Goal: Task Accomplishment & Management: Manage account settings

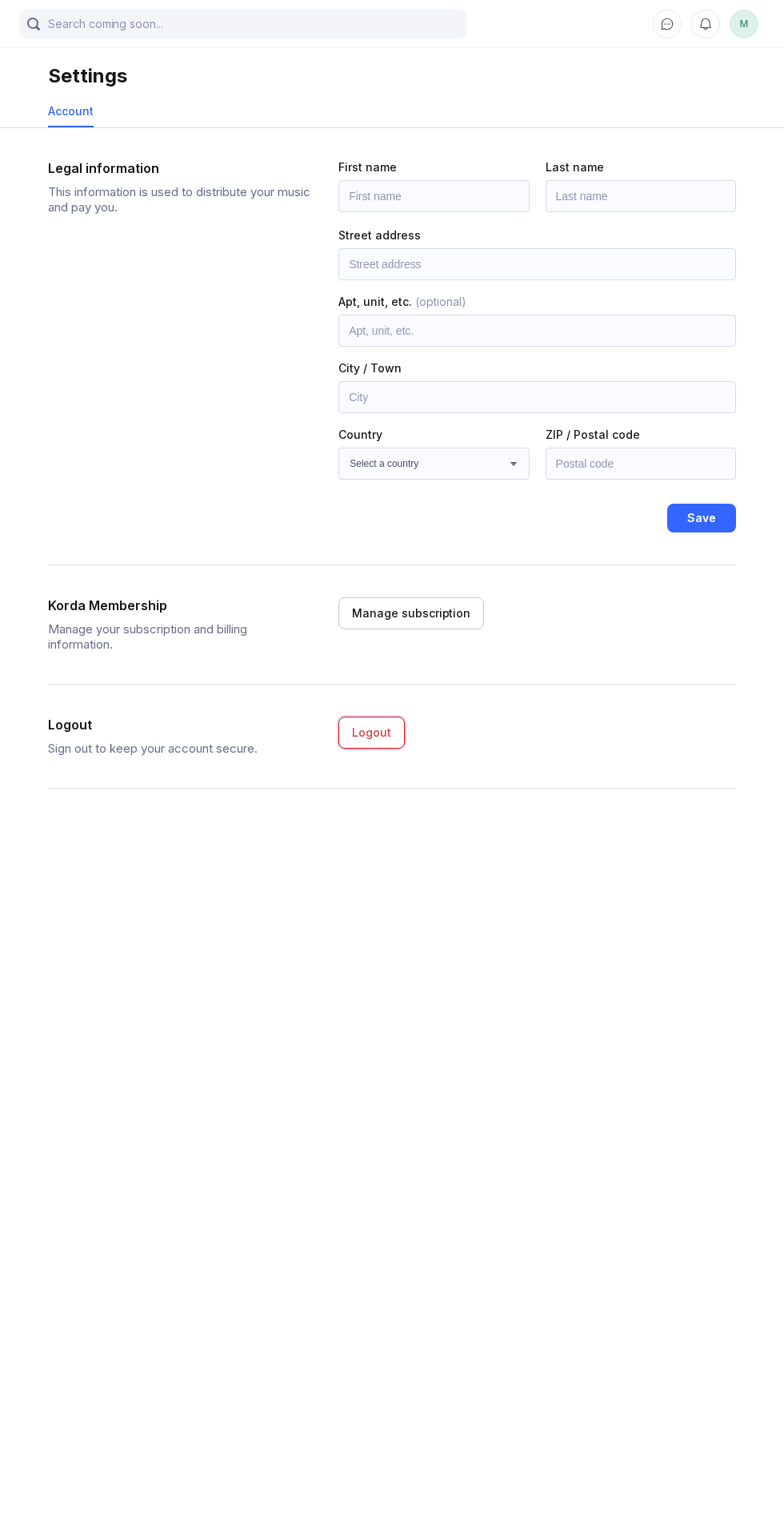
click at [381, 718] on button "Logout" at bounding box center [372, 733] width 66 height 32
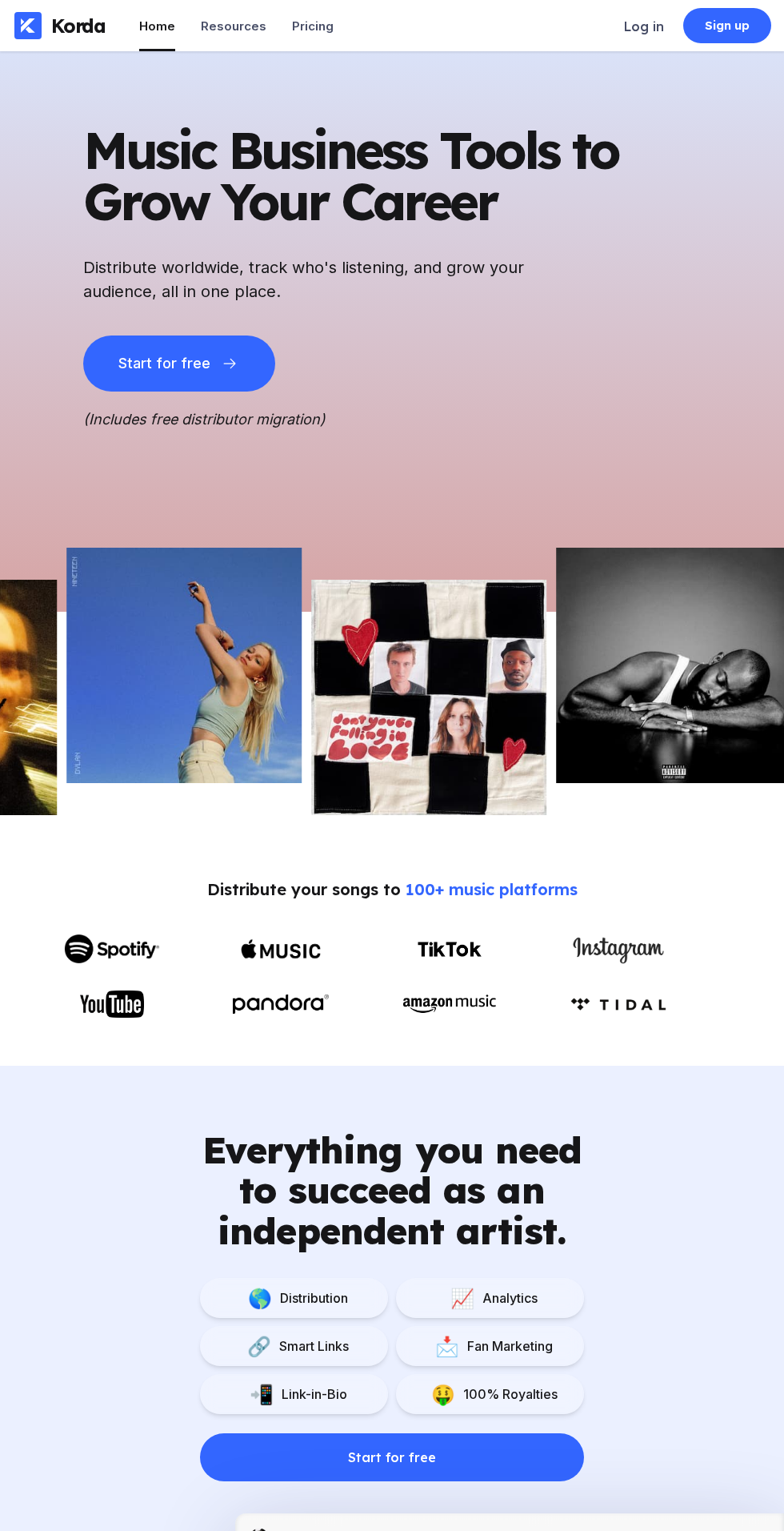
scroll to position [578, 0]
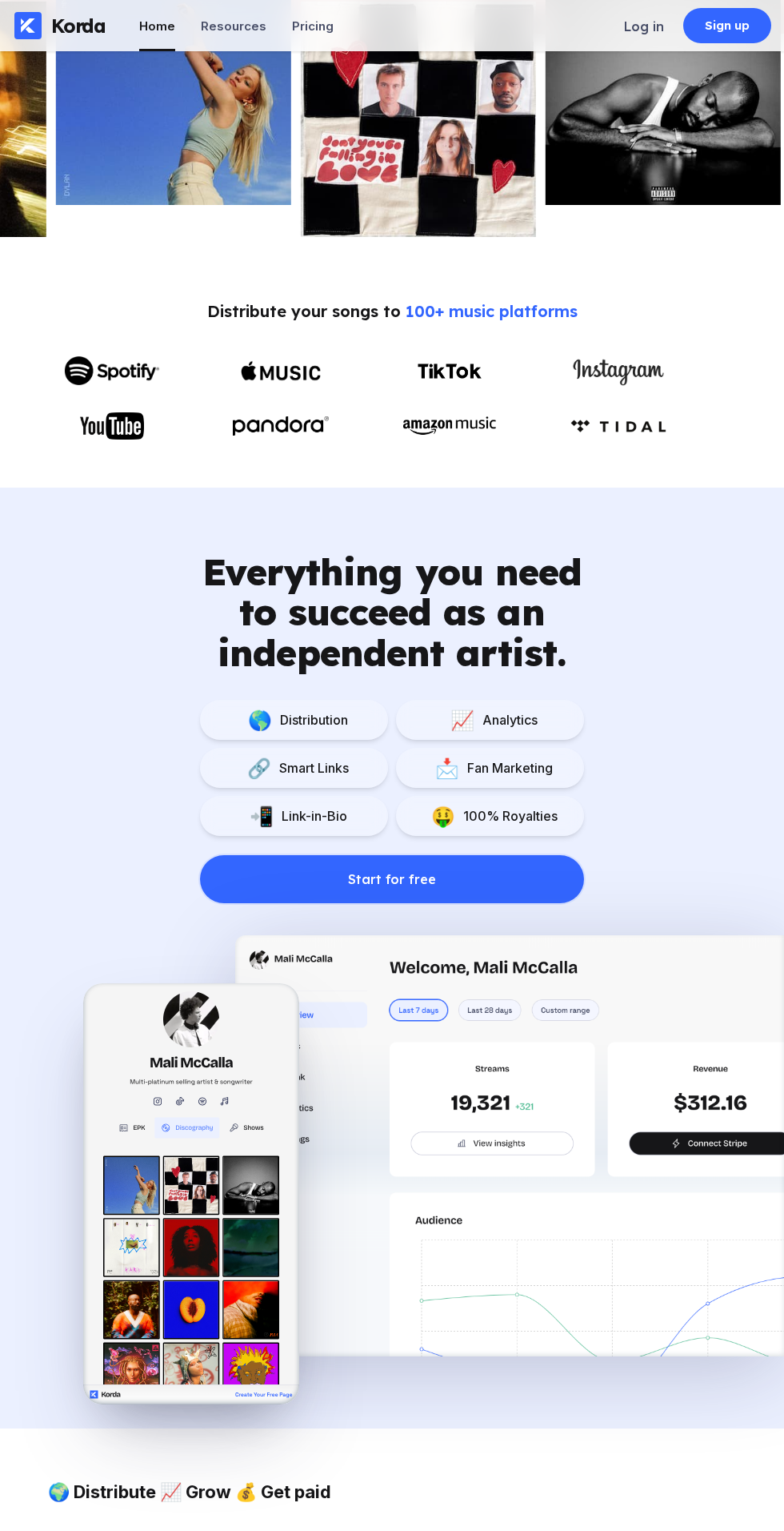
click at [479, 892] on button "Start for free" at bounding box center [392, 879] width 384 height 48
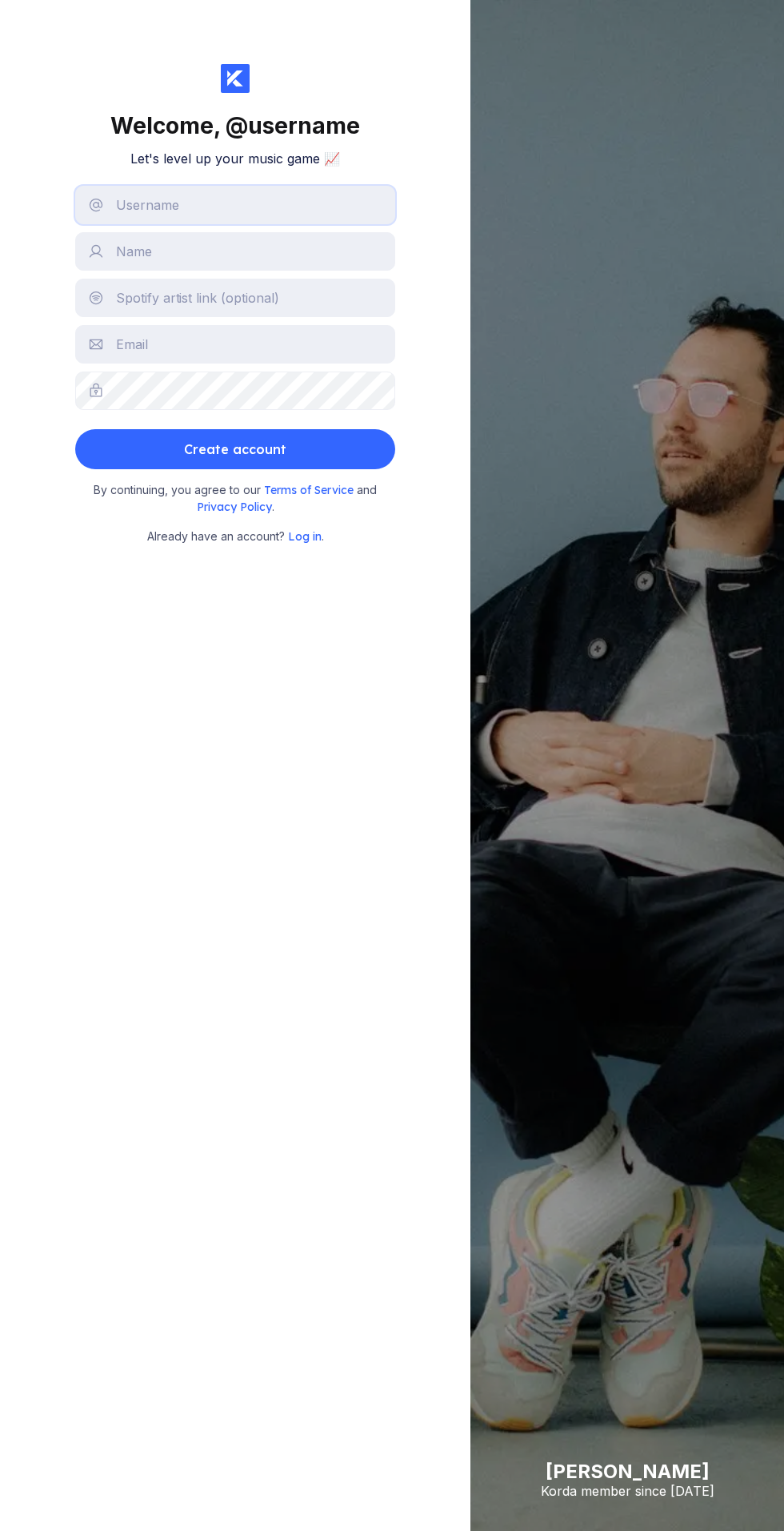
click at [223, 197] on input "text" at bounding box center [235, 204] width 321 height 39
click at [305, 536] on span "Log in" at bounding box center [305, 536] width 34 height 14
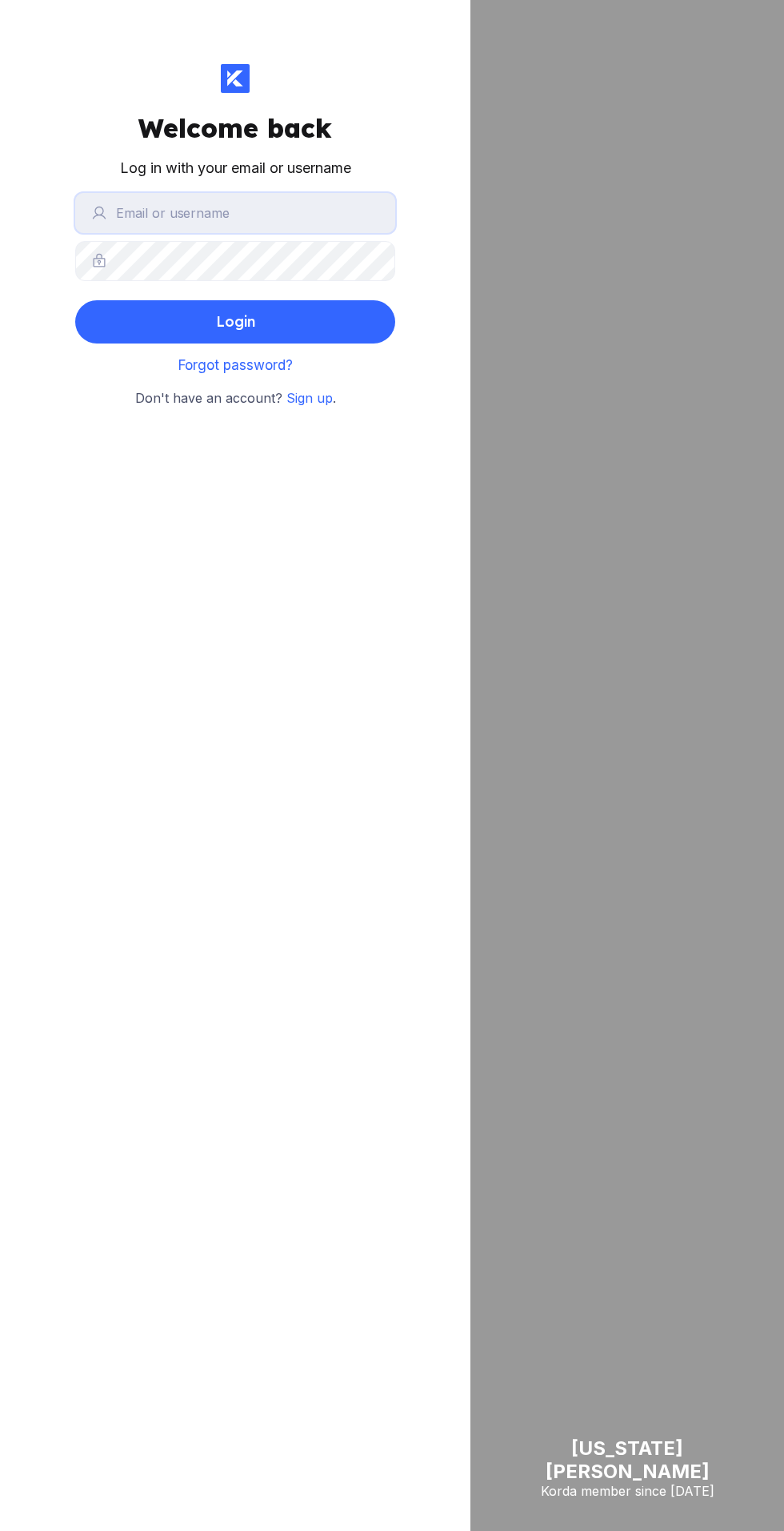
click at [322, 212] on input "text" at bounding box center [235, 213] width 321 height 40
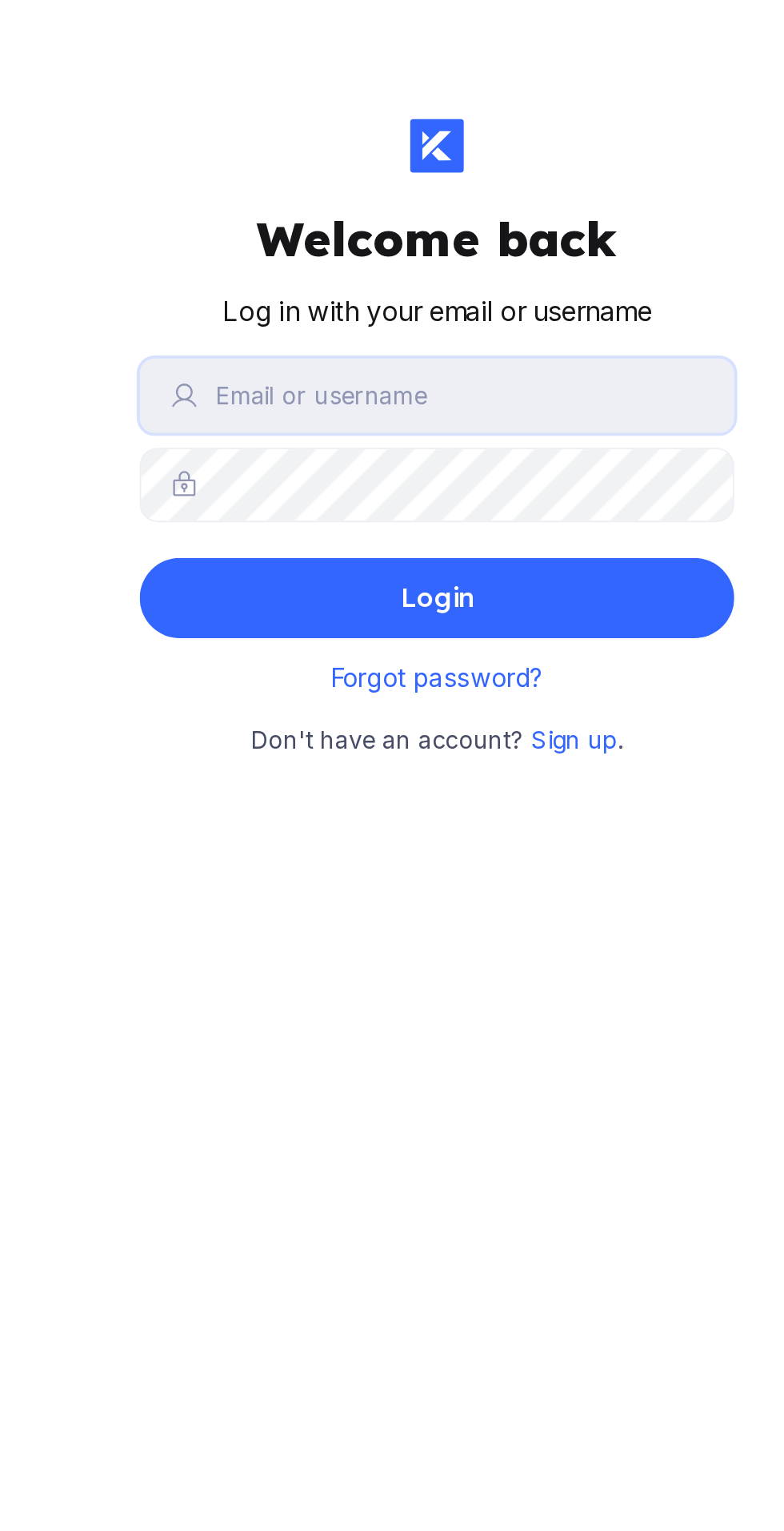
type input "husgos056"
click at [305, 317] on button "Login" at bounding box center [235, 322] width 321 height 44
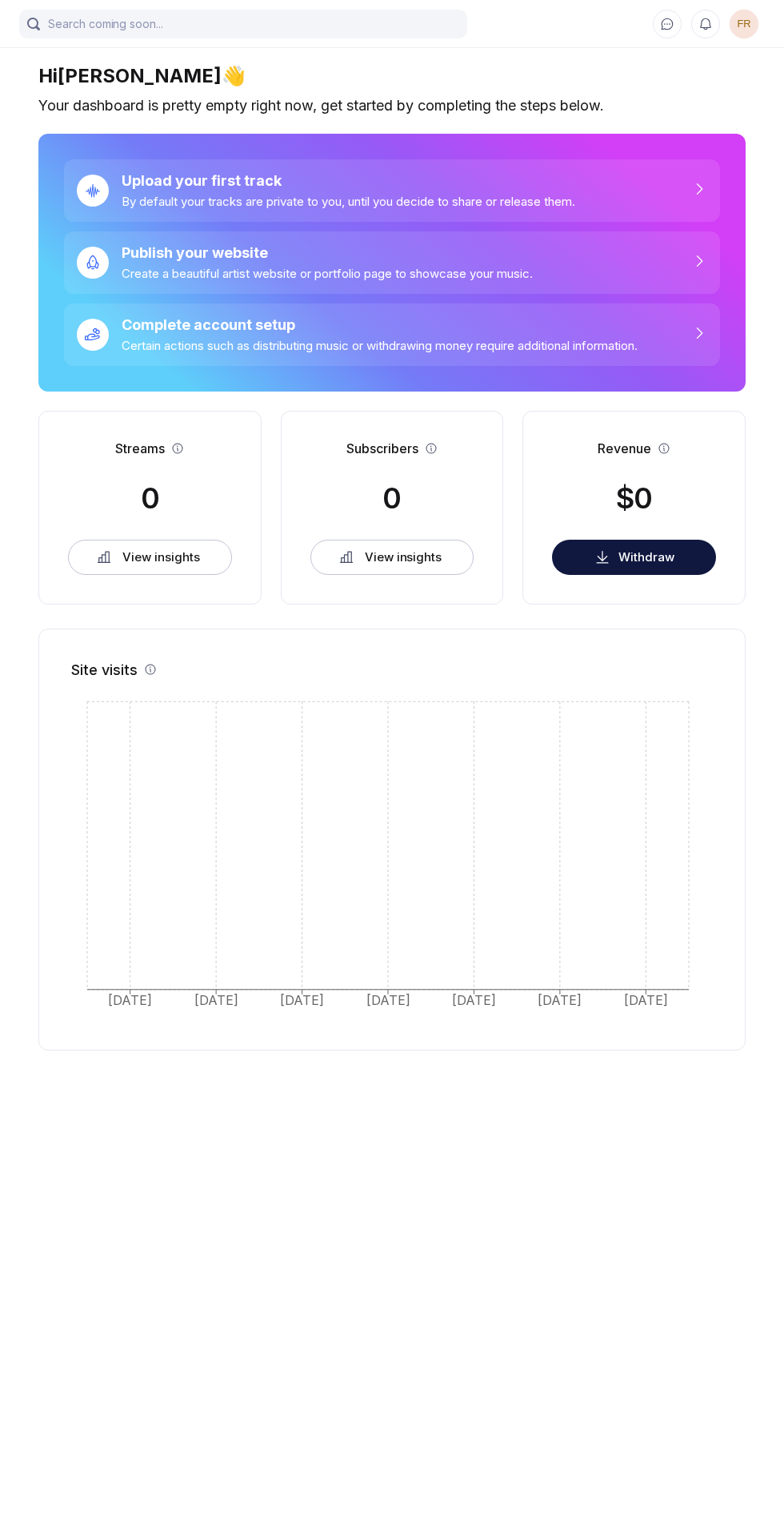
click at [561, 815] on icon "Sep 15 Sep 16 Sep 17 Sep 18 Sep 19 Sep 20 Today" at bounding box center [392, 857] width 642 height 321
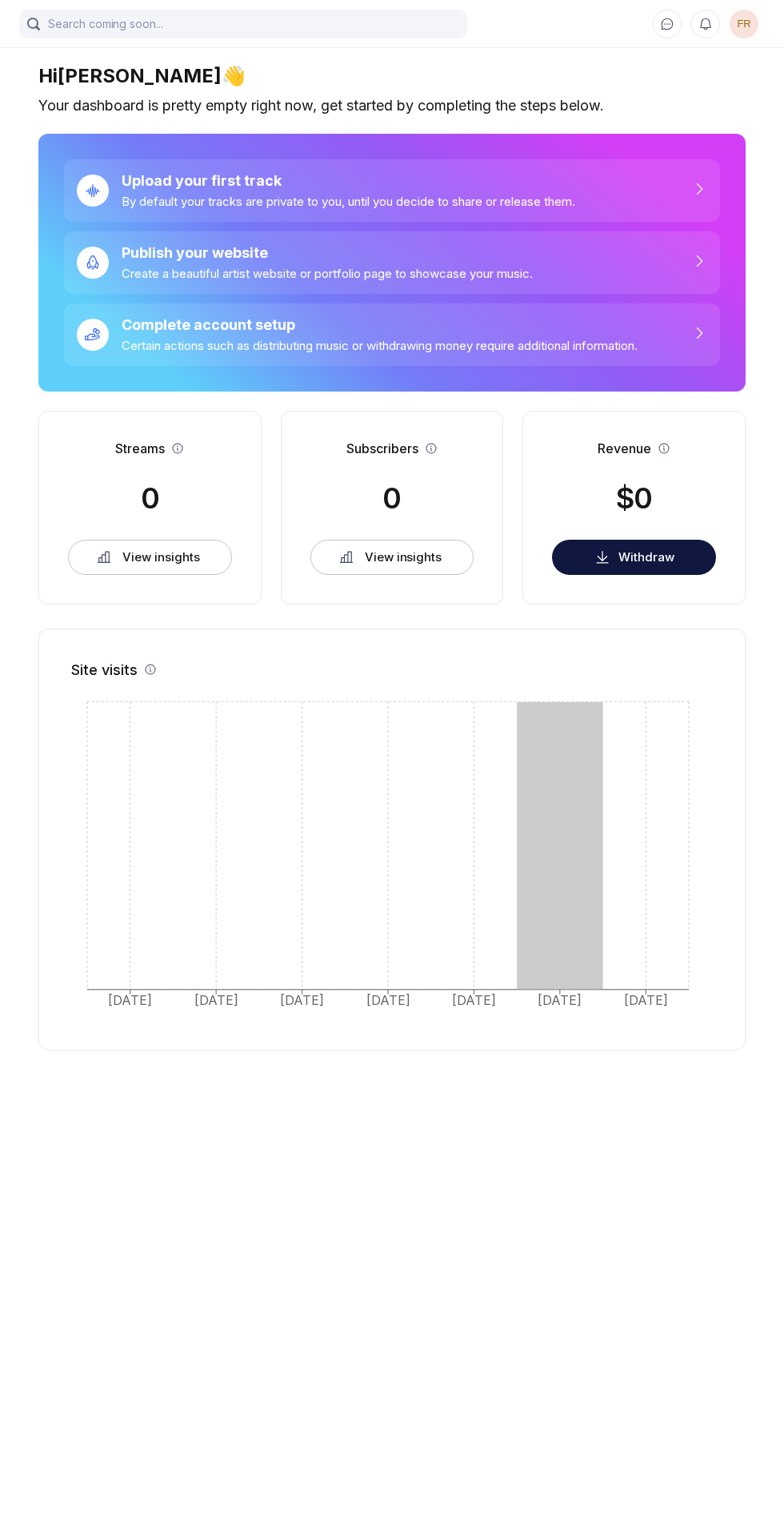
click at [200, 267] on div "Create a beautiful artist website or portfolio page to showcase your music." at bounding box center [327, 273] width 411 height 15
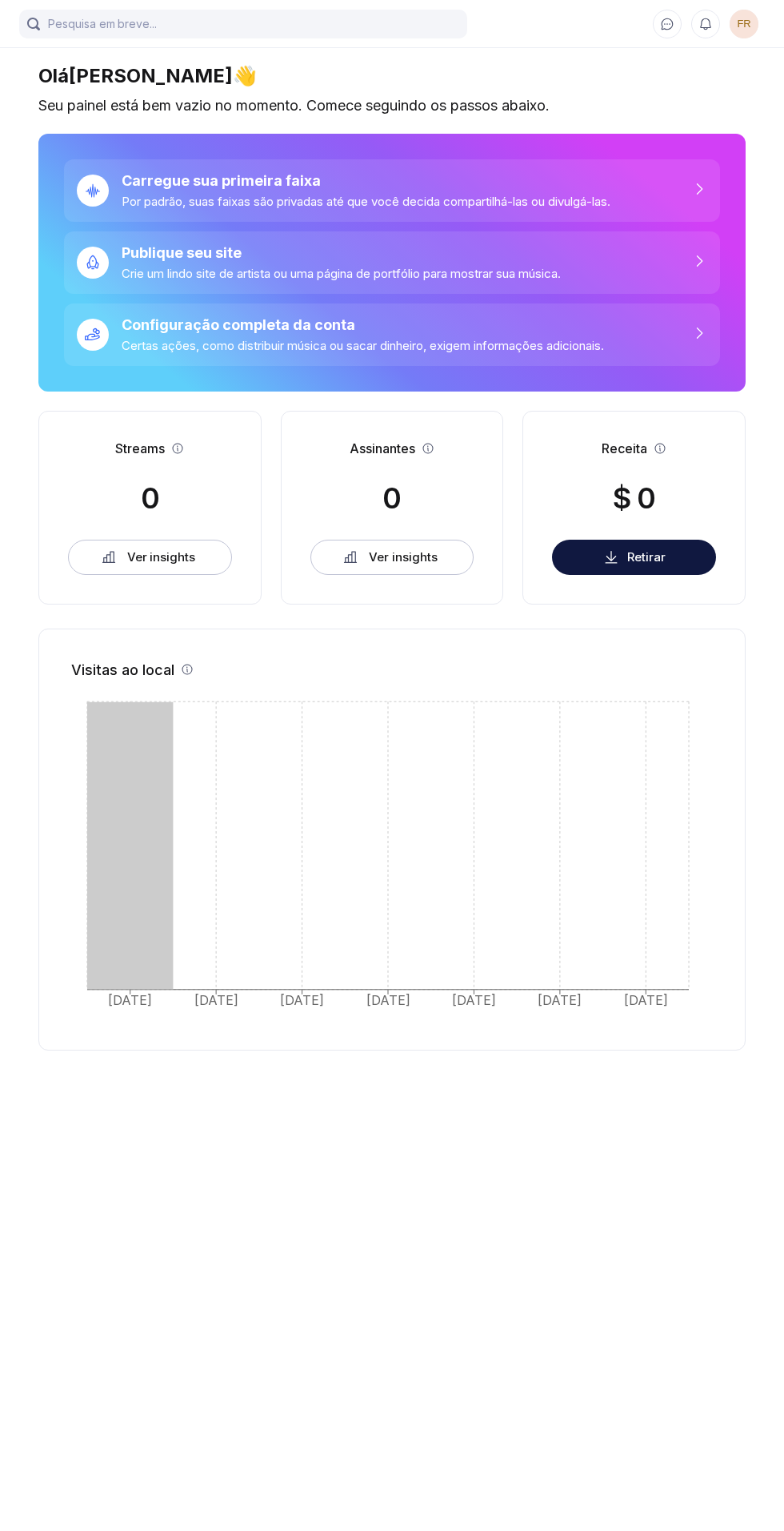
click at [279, 182] on font "Carregue sua primeira faixa" at bounding box center [221, 181] width 200 height 17
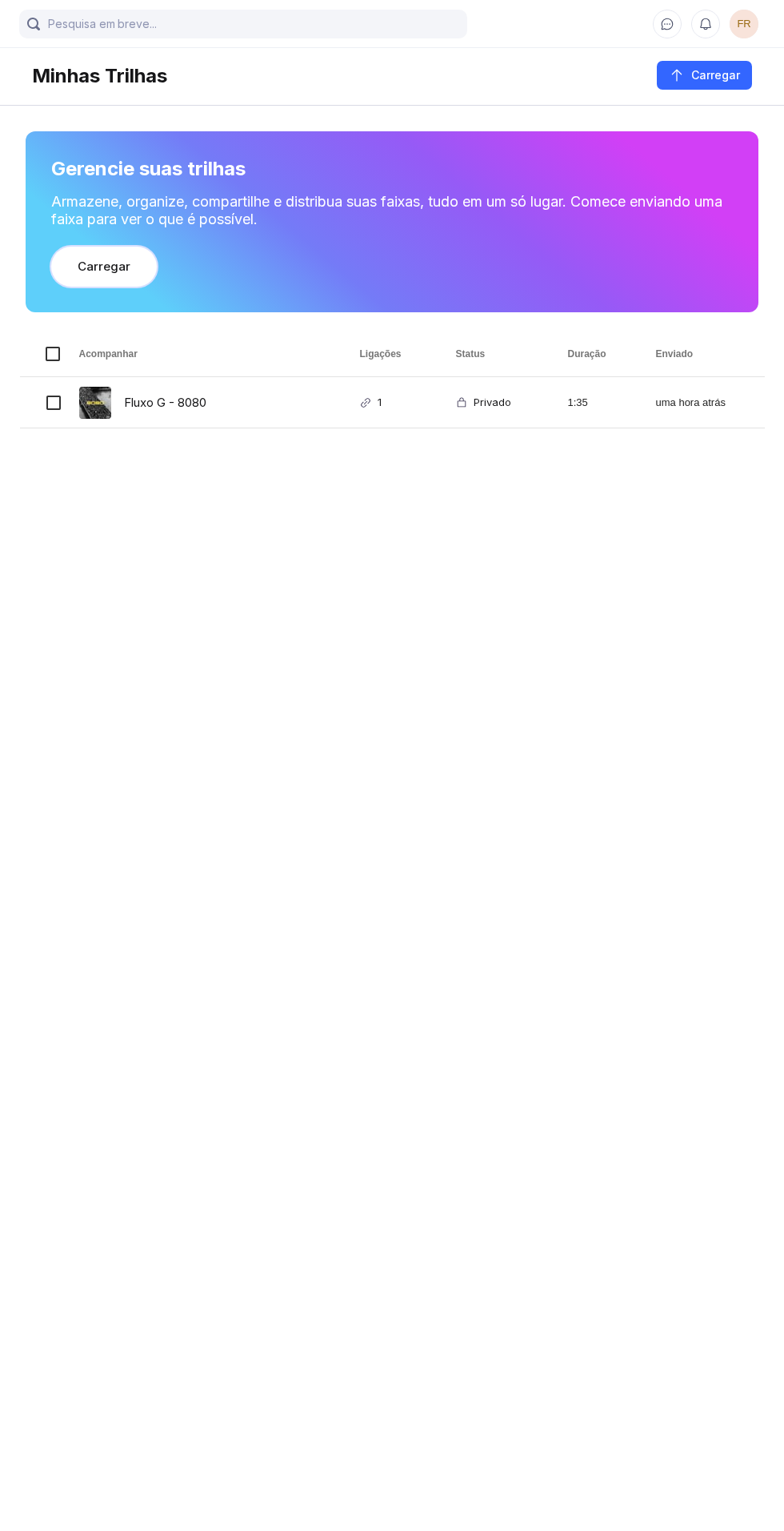
click at [123, 277] on button "Carregar" at bounding box center [104, 267] width 106 height 40
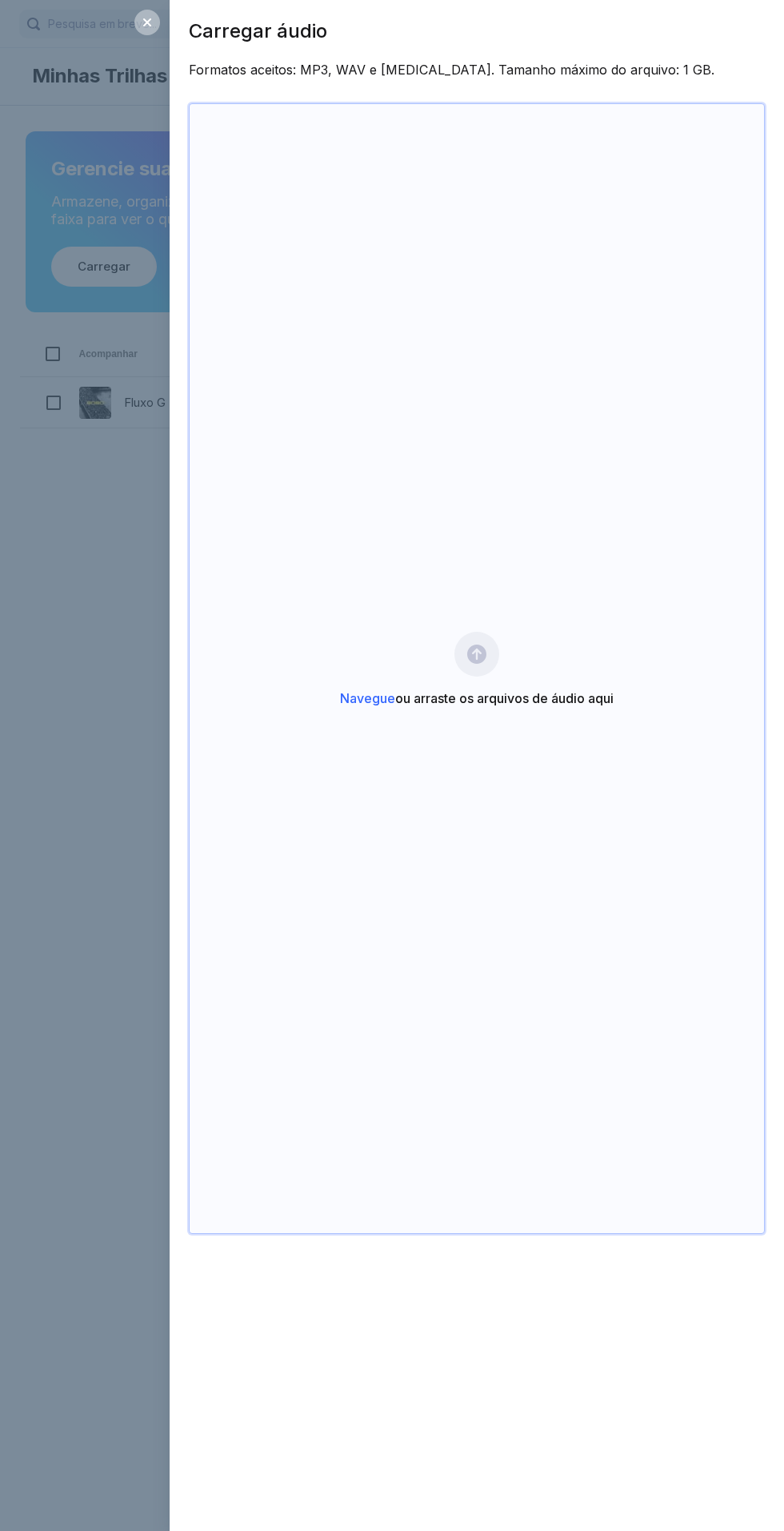
click at [474, 707] on font "ou arraste os arquivos de áudio aqui" at bounding box center [504, 698] width 218 height 16
click at [528, 707] on font "ou arraste os arquivos de áudio aqui" at bounding box center [504, 698] width 218 height 16
click at [152, 18] on icon at bounding box center [148, 23] width 13 height 13
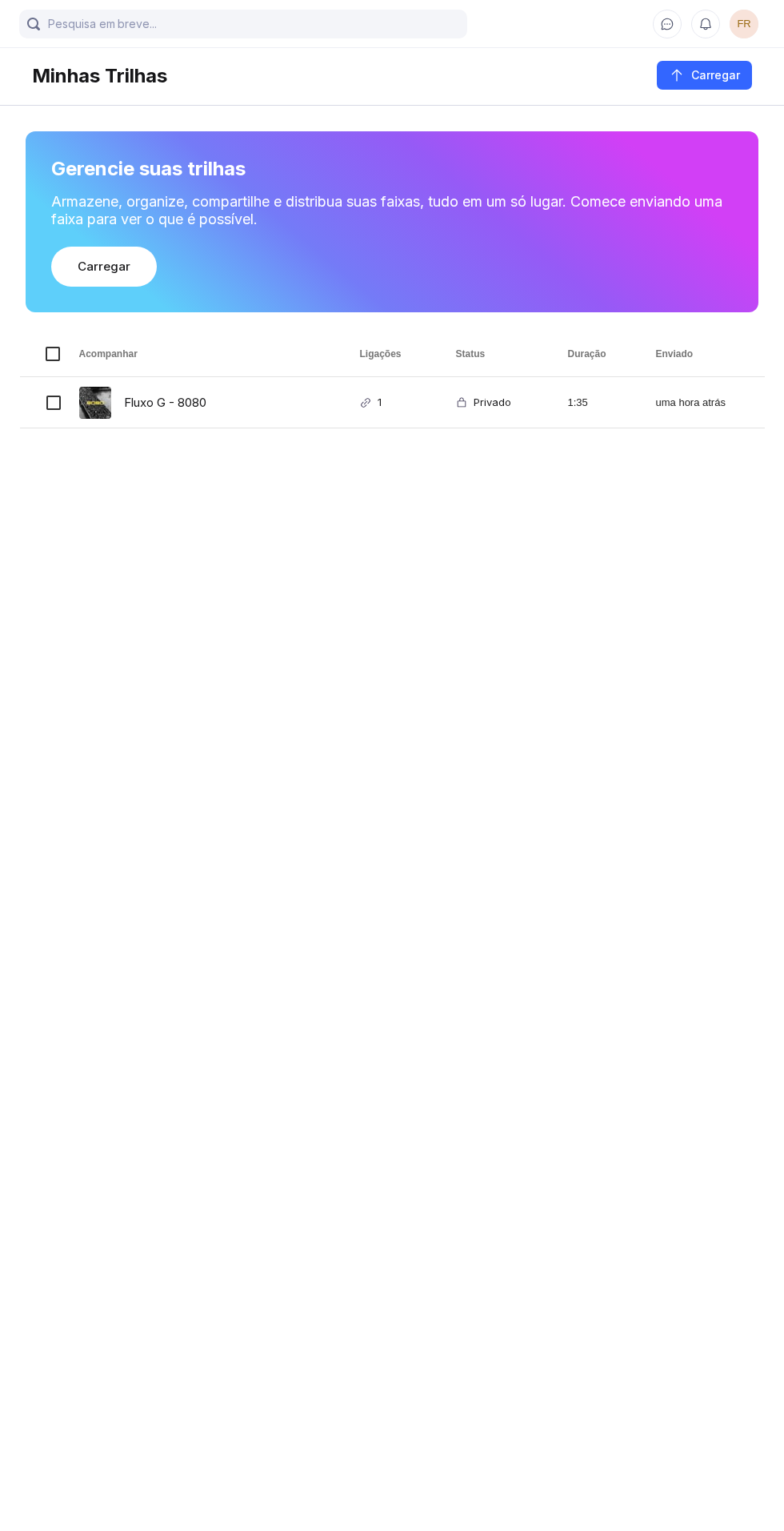
click at [696, 402] on font "uma hora atrás" at bounding box center [691, 402] width 70 height 12
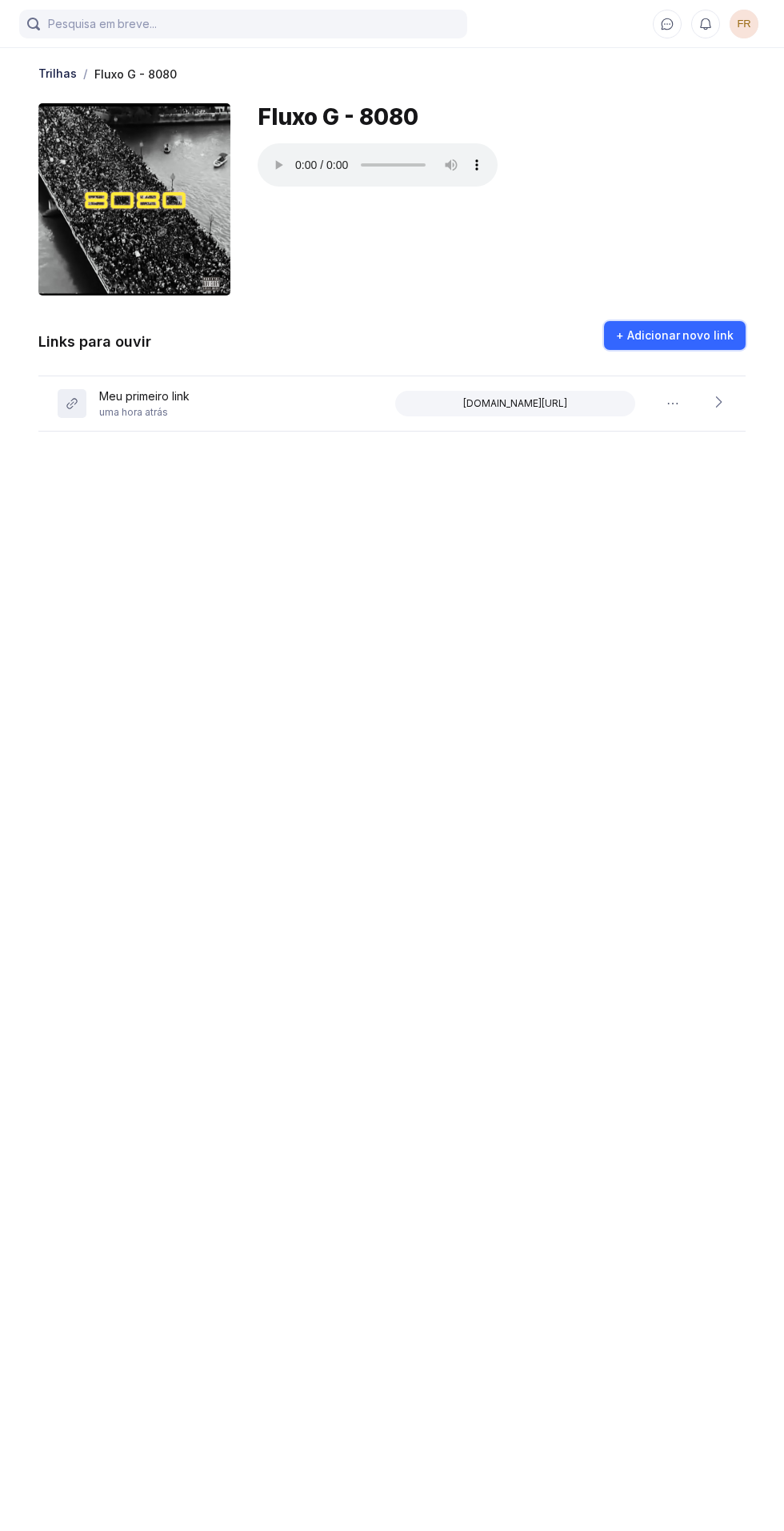
click at [690, 335] on font "Adicionar novo link" at bounding box center [681, 335] width 107 height 13
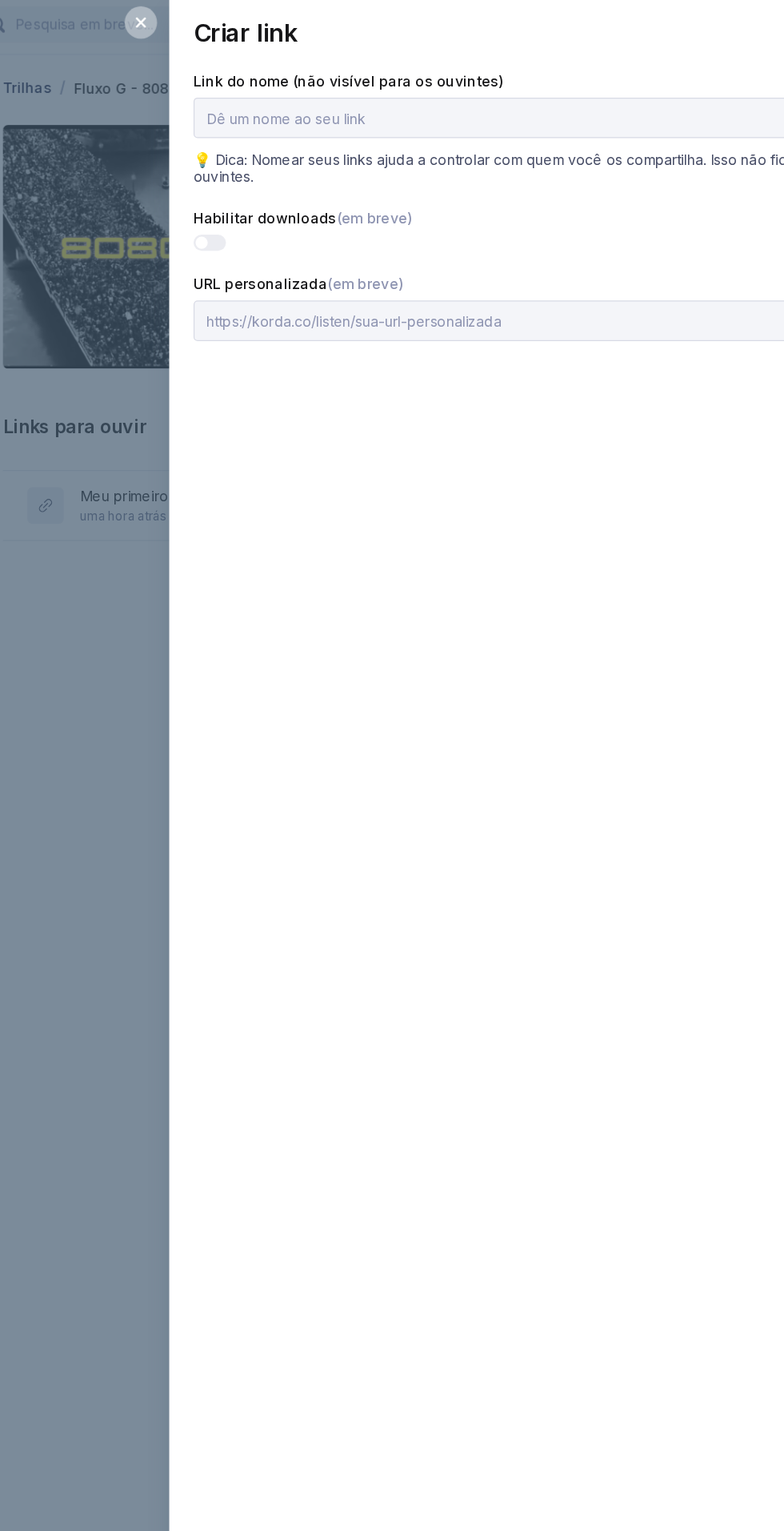
click at [216, 199] on div "Habilitar downloads (em breve)" at bounding box center [477, 185] width 576 height 33
click at [196, 202] on div "Criar link Link do nome (não visível para os ouvintes) 💡 Dica: Nomear seus link…" at bounding box center [477, 151] width 615 height 303
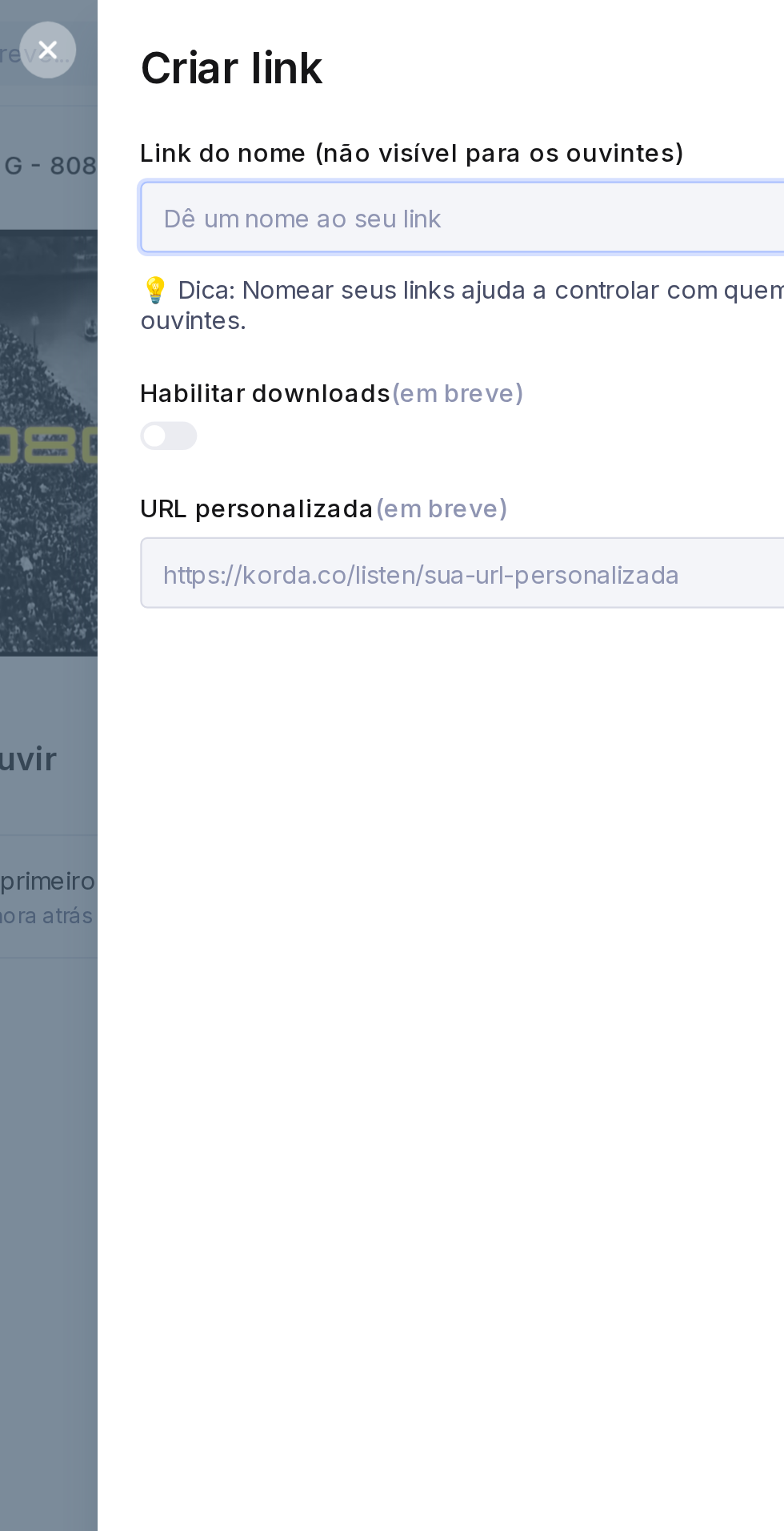
click at [357, 99] on input "text" at bounding box center [477, 97] width 576 height 32
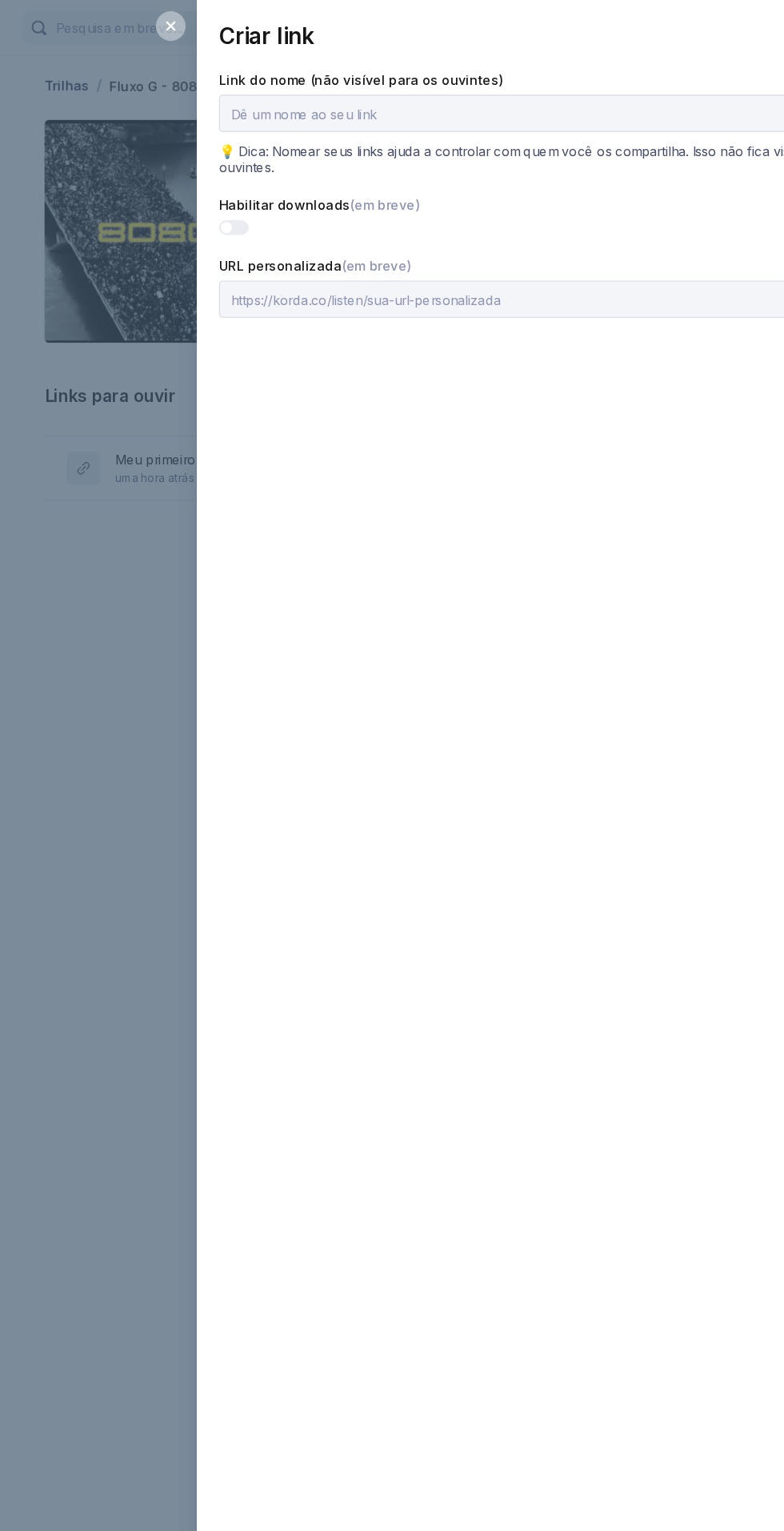
click at [148, 23] on icon at bounding box center [148, 22] width 8 height 8
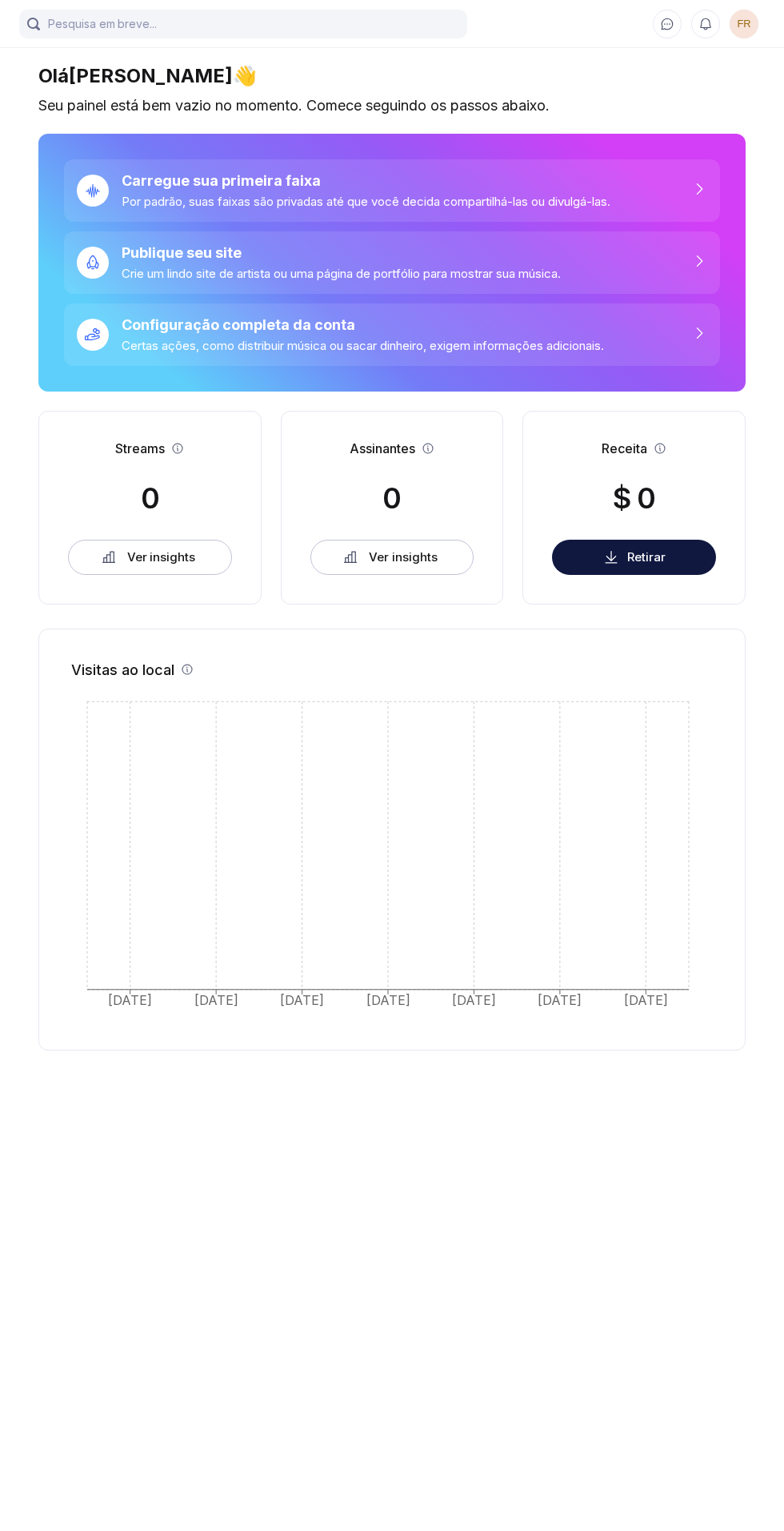
click at [743, 24] on font "FR" at bounding box center [744, 24] width 13 height 12
select select "FR"
